Goal: Task Accomplishment & Management: Use online tool/utility

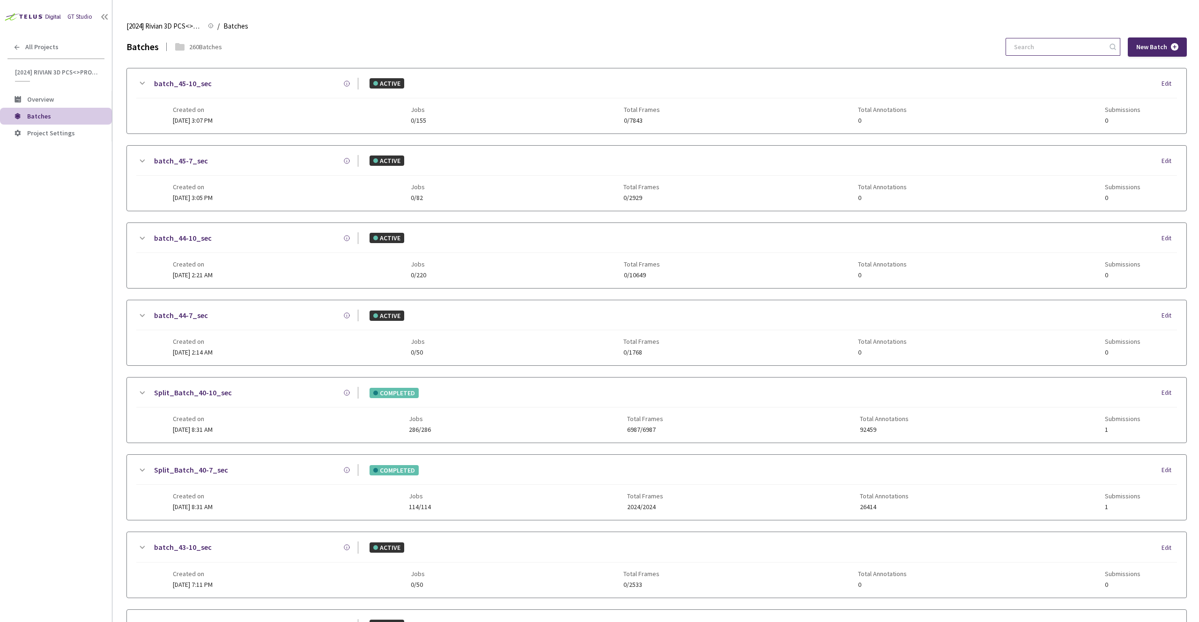
click at [1074, 41] on input at bounding box center [1058, 46] width 100 height 17
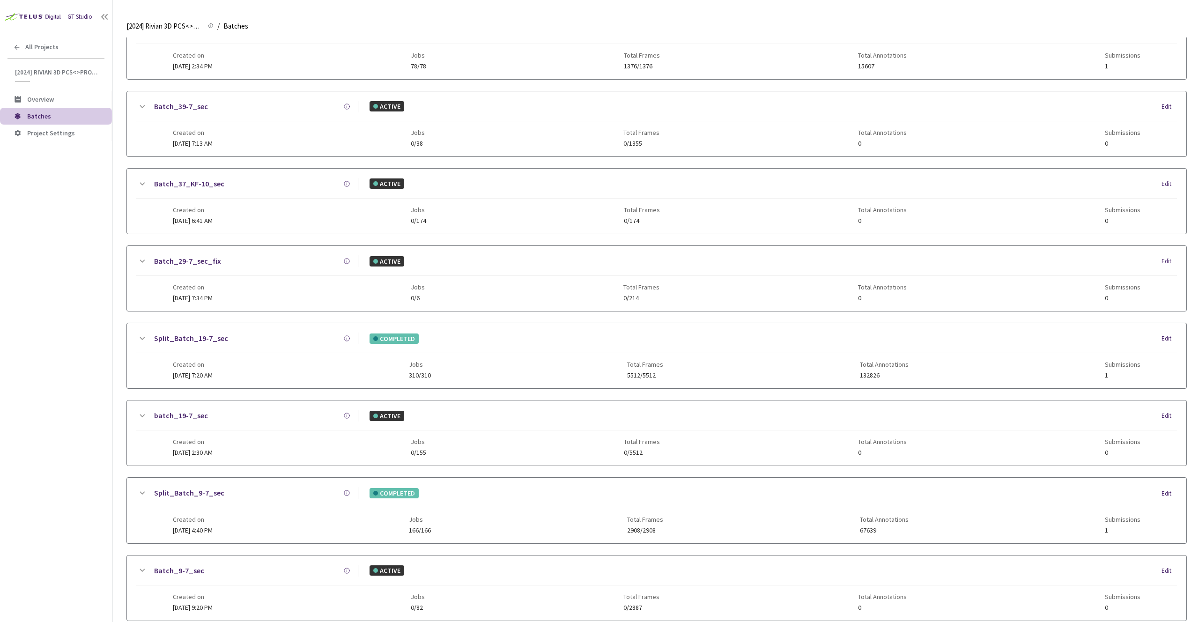
scroll to position [101, 0]
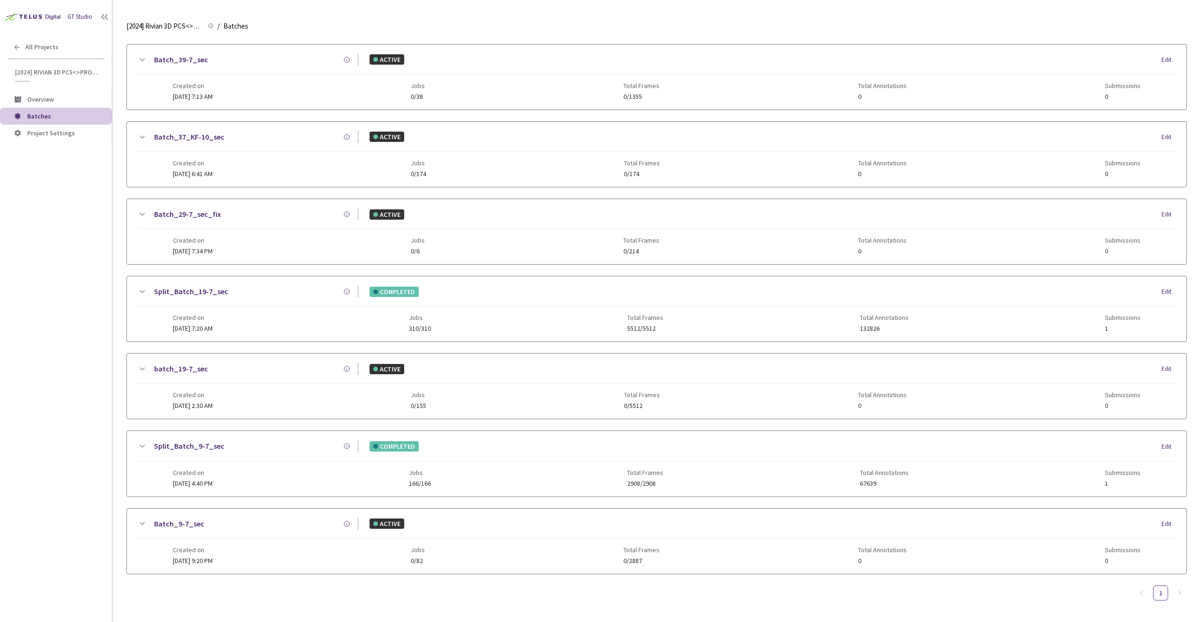
type input "9-7"
click at [259, 450] on div "Split_Batch_9-7_sec" at bounding box center [253, 446] width 211 height 12
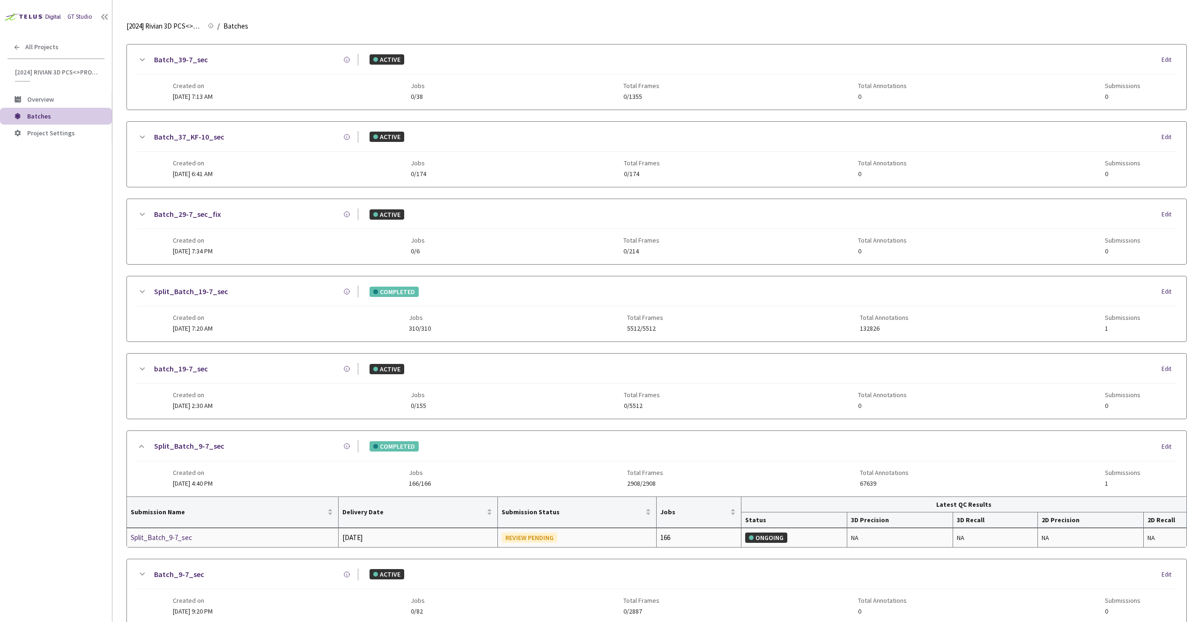
click at [192, 538] on div "Split_Batch_9-7_sec" at bounding box center [180, 537] width 99 height 11
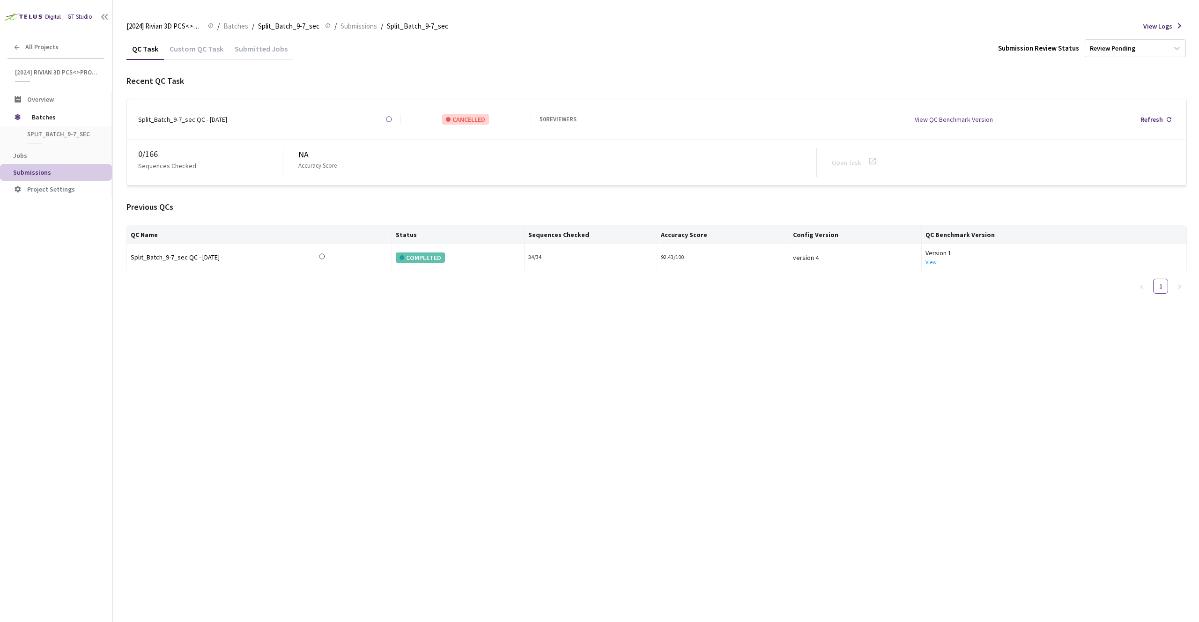
click at [193, 41] on div "Custom QC Task" at bounding box center [196, 47] width 65 height 20
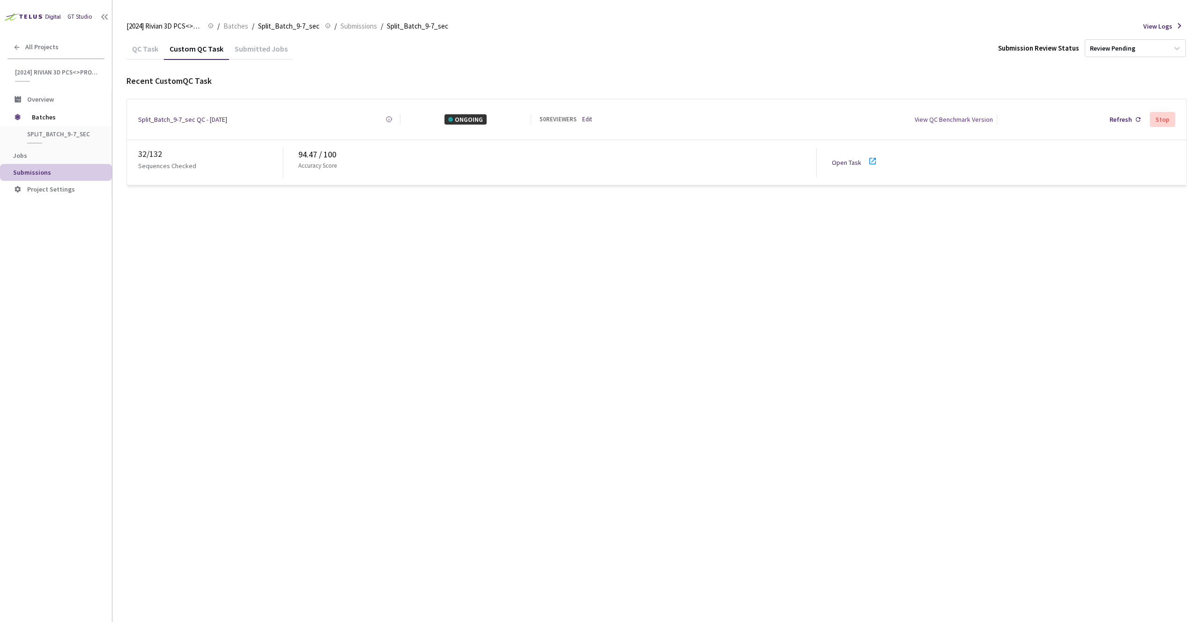
click at [858, 163] on div "Open Task" at bounding box center [849, 162] width 35 height 10
